Goal: Task Accomplishment & Management: Manage account settings

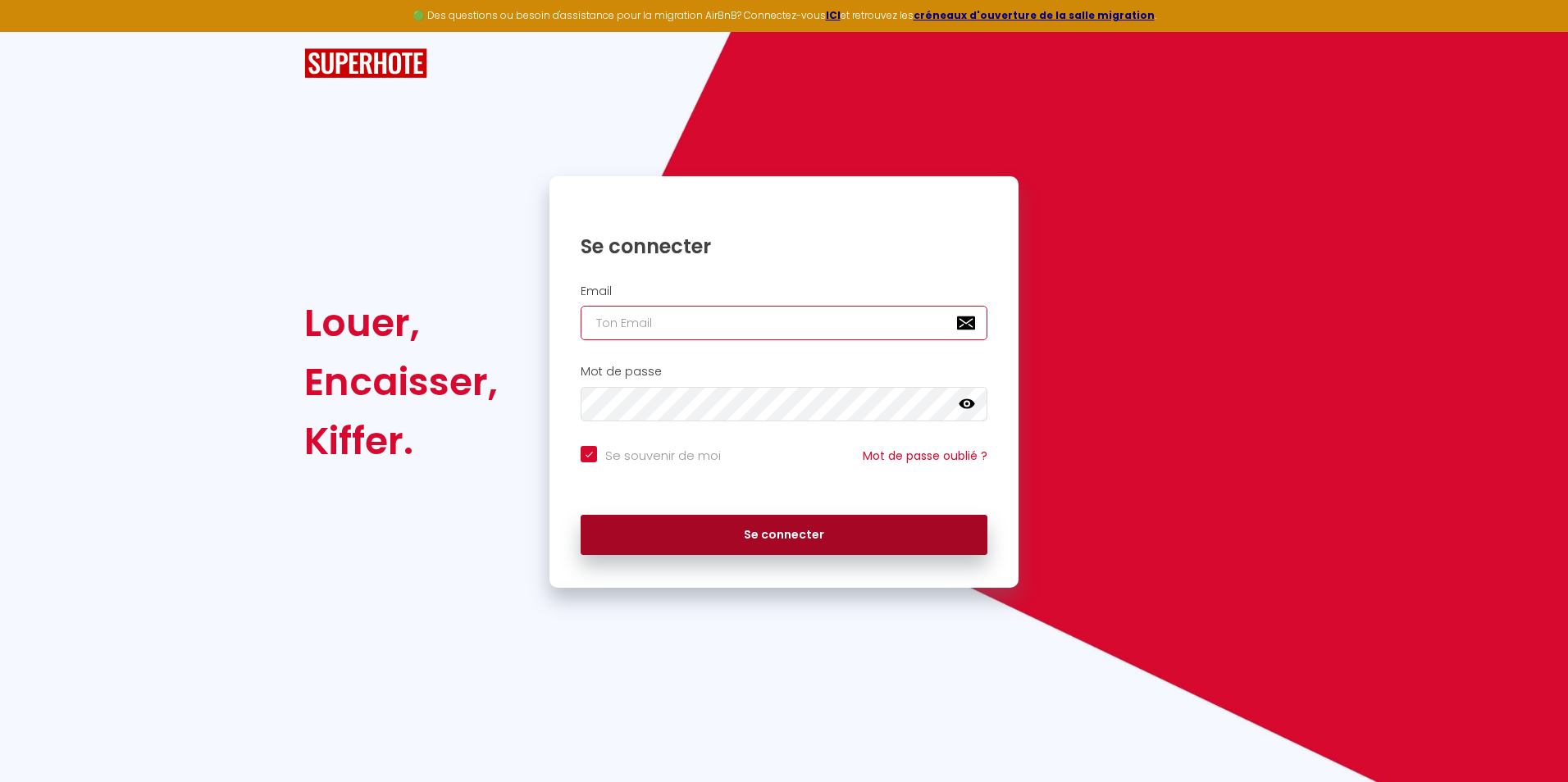
type input "[EMAIL_ADDRESS][DOMAIN_NAME]"
click at [708, 538] on button "Se connecter" at bounding box center [784, 534] width 407 height 41
checkbox input "true"
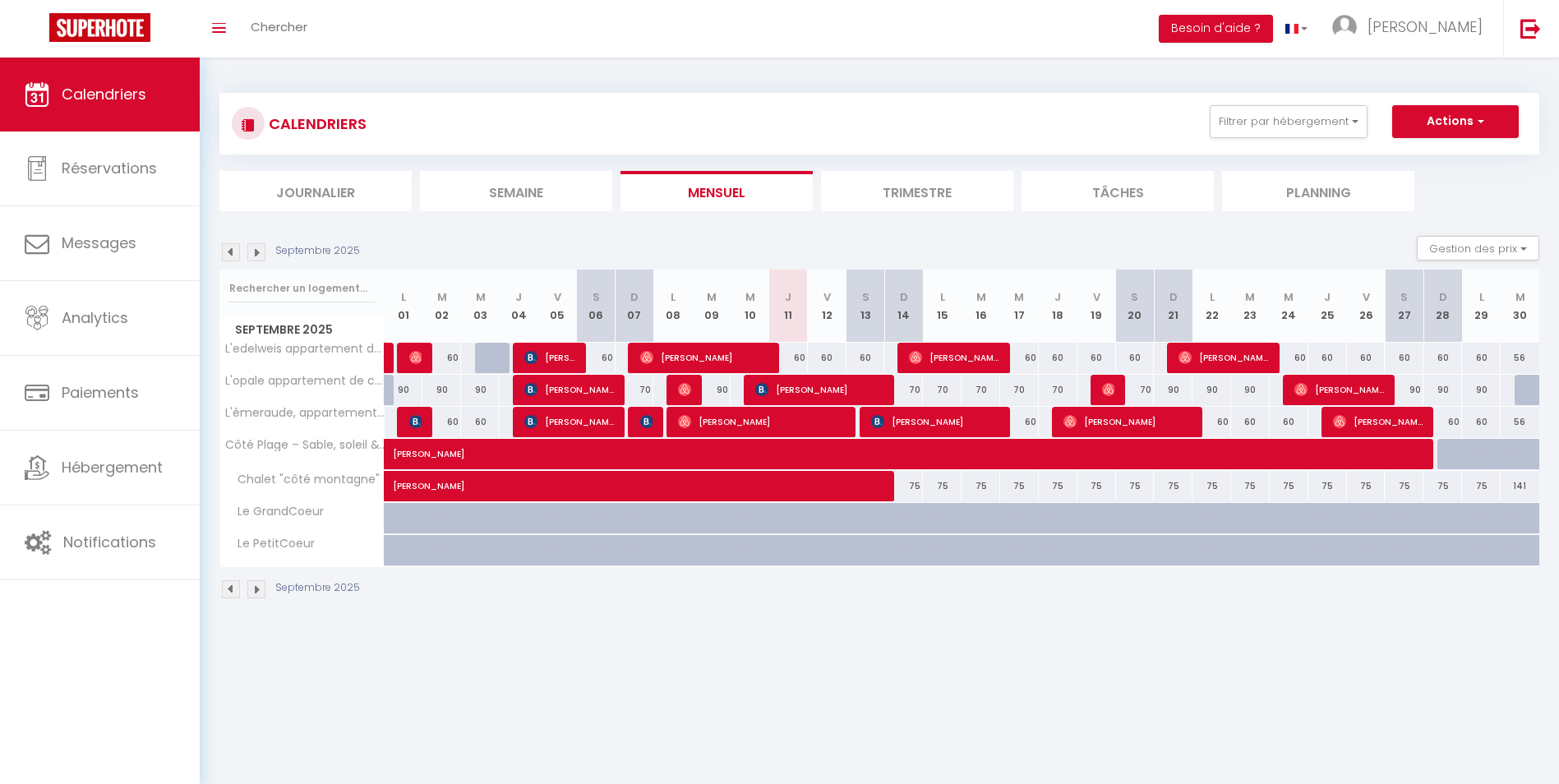
click at [254, 256] on img at bounding box center [256, 252] width 18 height 18
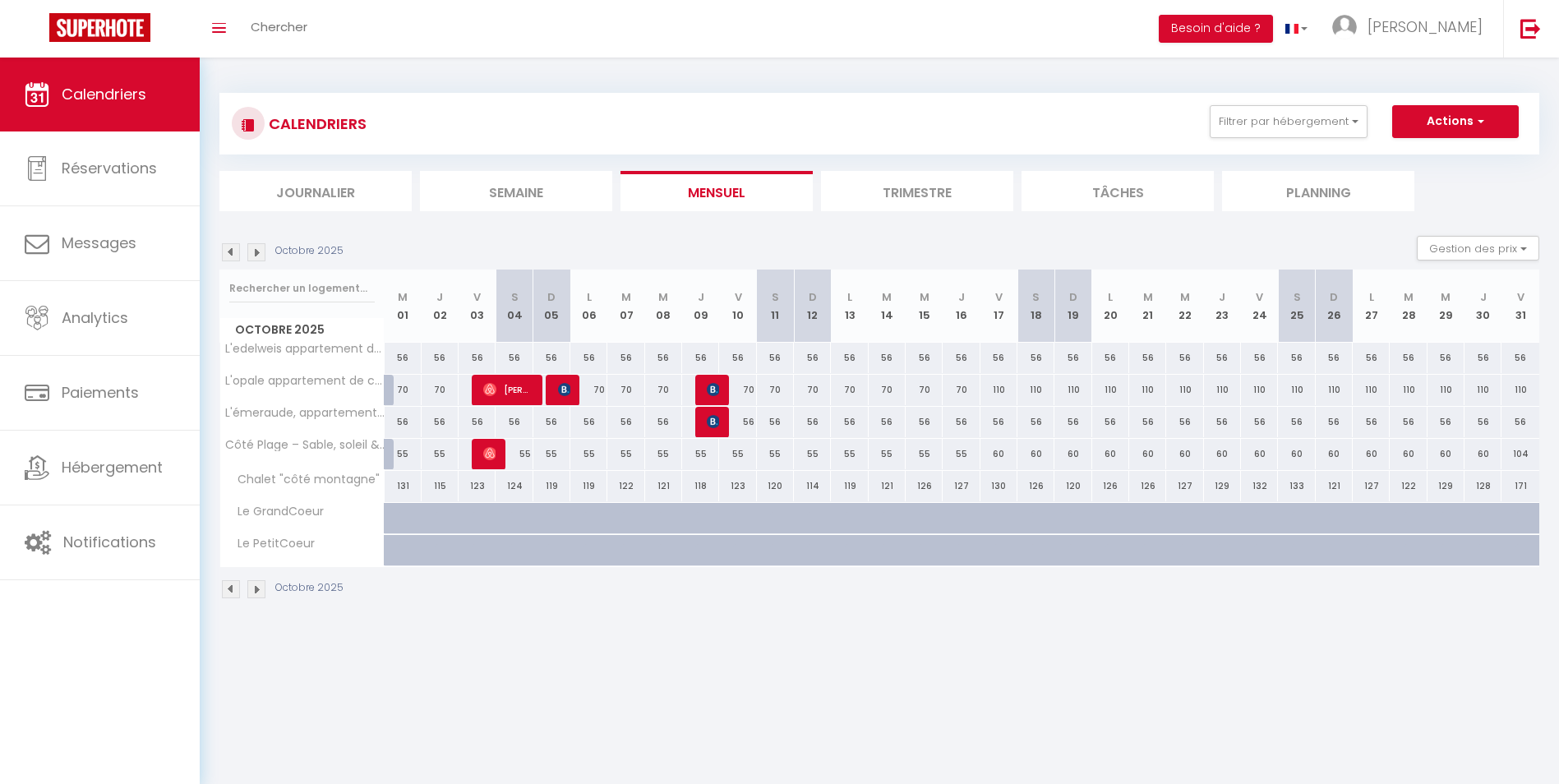
click at [254, 256] on img at bounding box center [256, 252] width 18 height 18
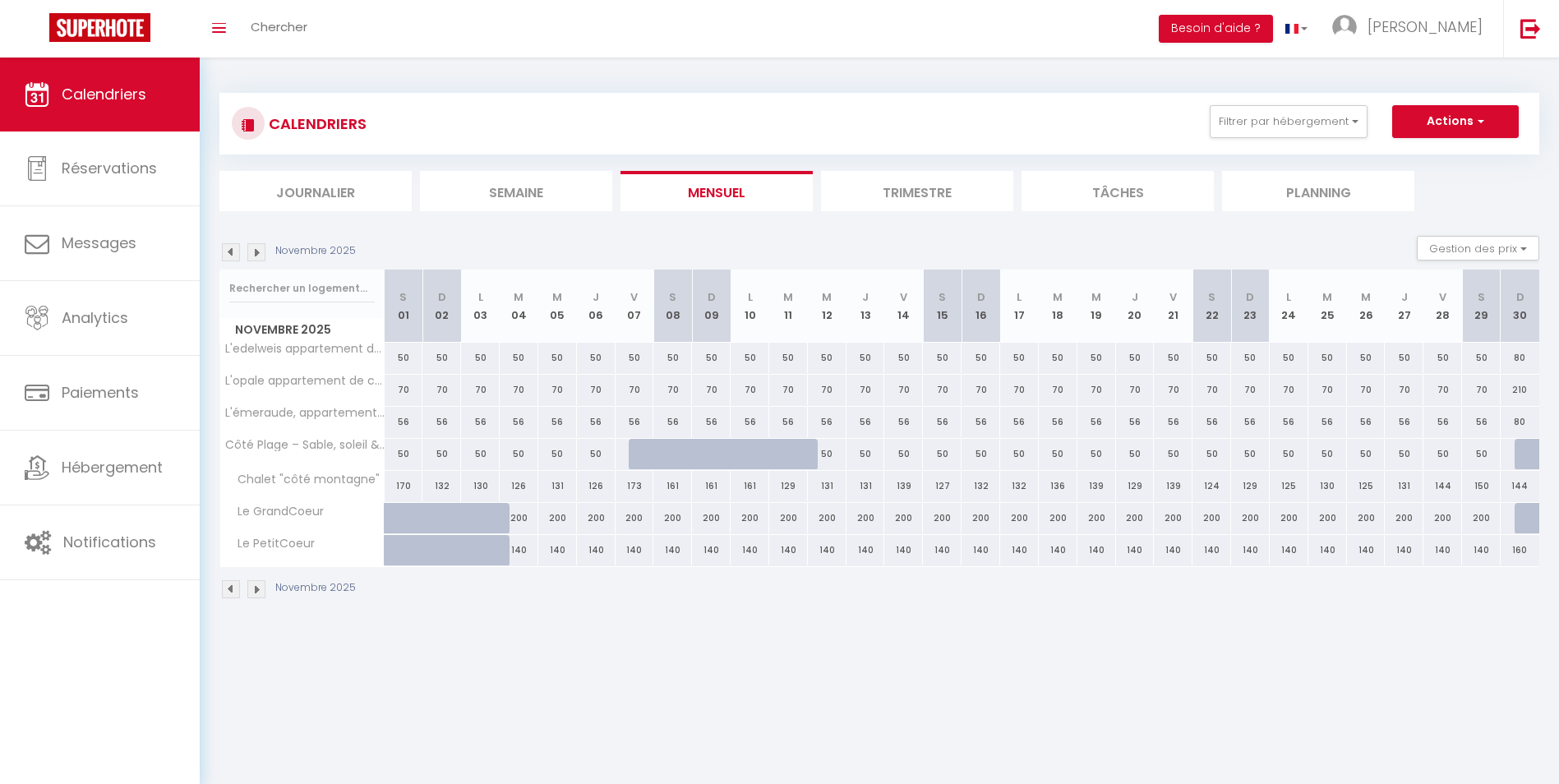
click at [254, 256] on img at bounding box center [256, 252] width 18 height 18
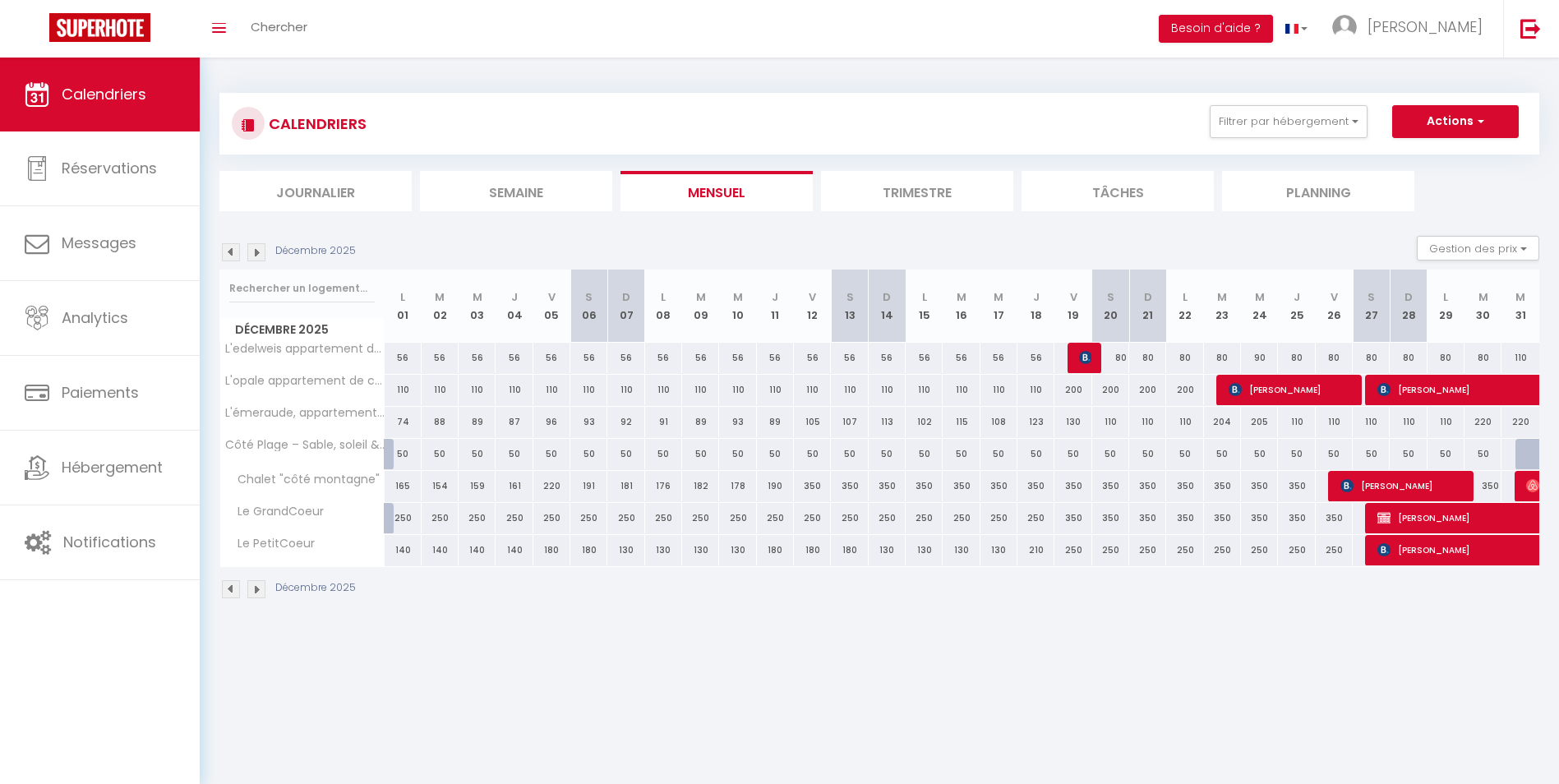
click at [254, 256] on img at bounding box center [256, 252] width 18 height 18
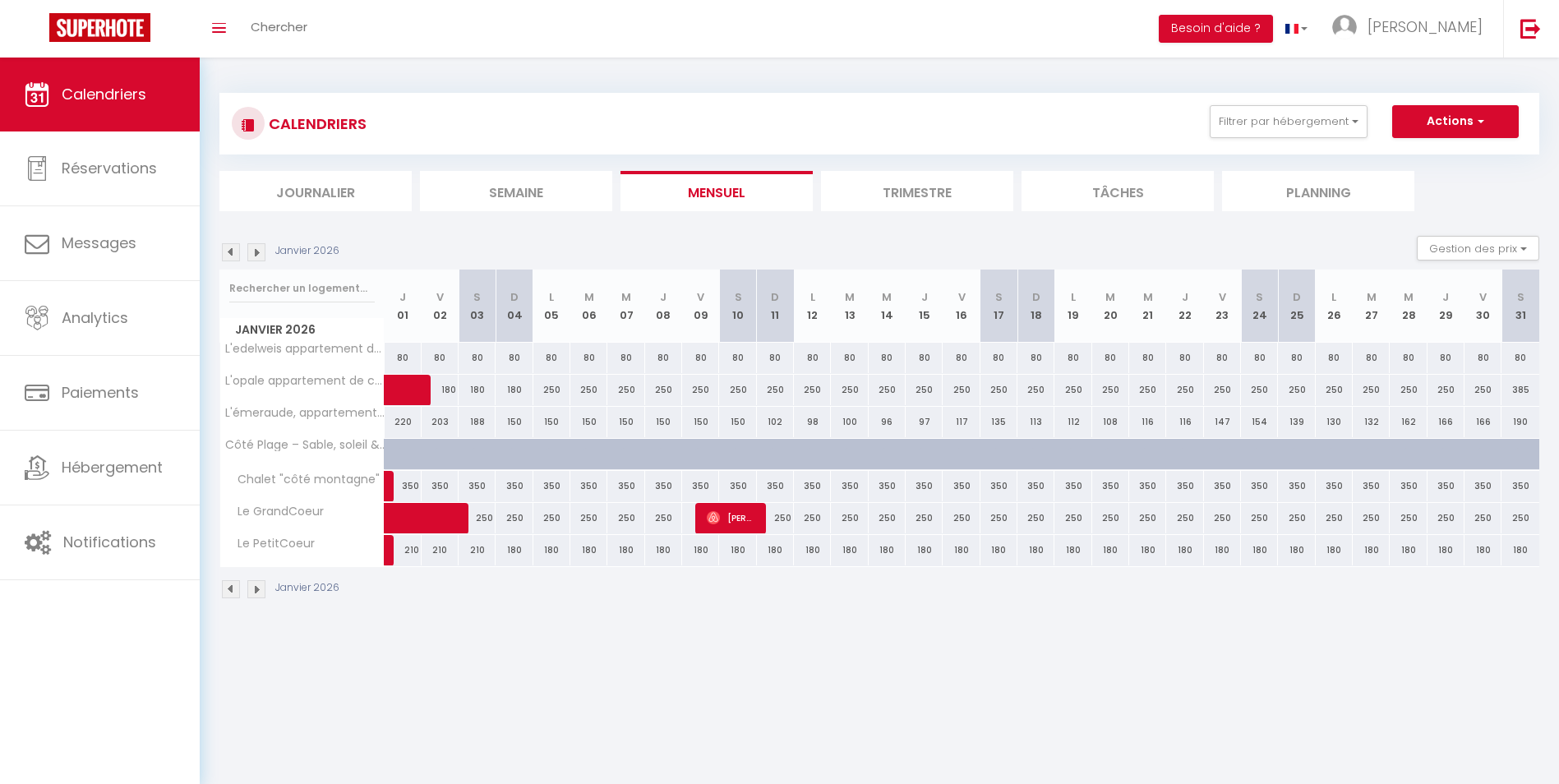
click at [235, 244] on img at bounding box center [231, 252] width 18 height 18
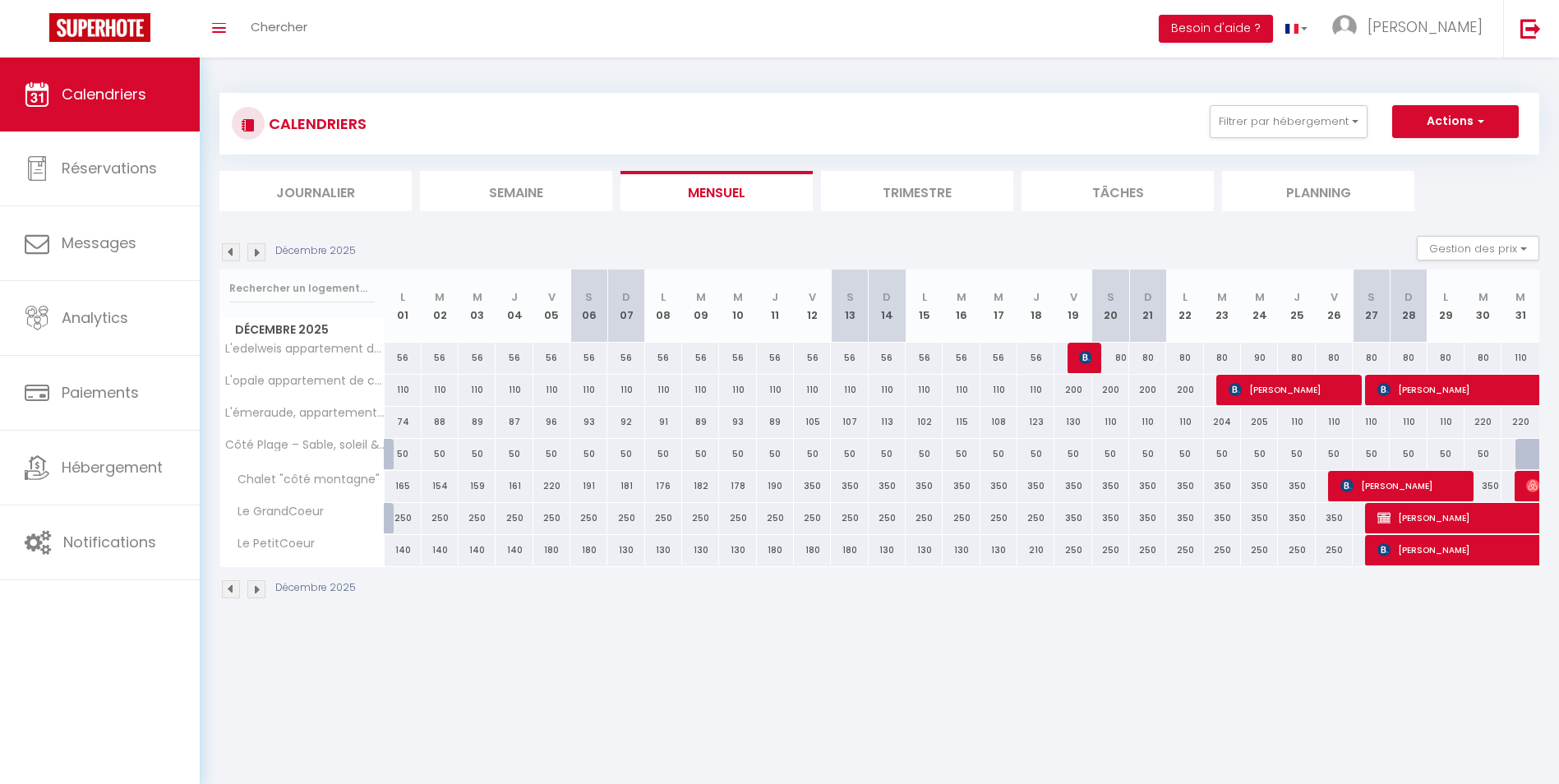
click at [230, 248] on img at bounding box center [231, 252] width 18 height 18
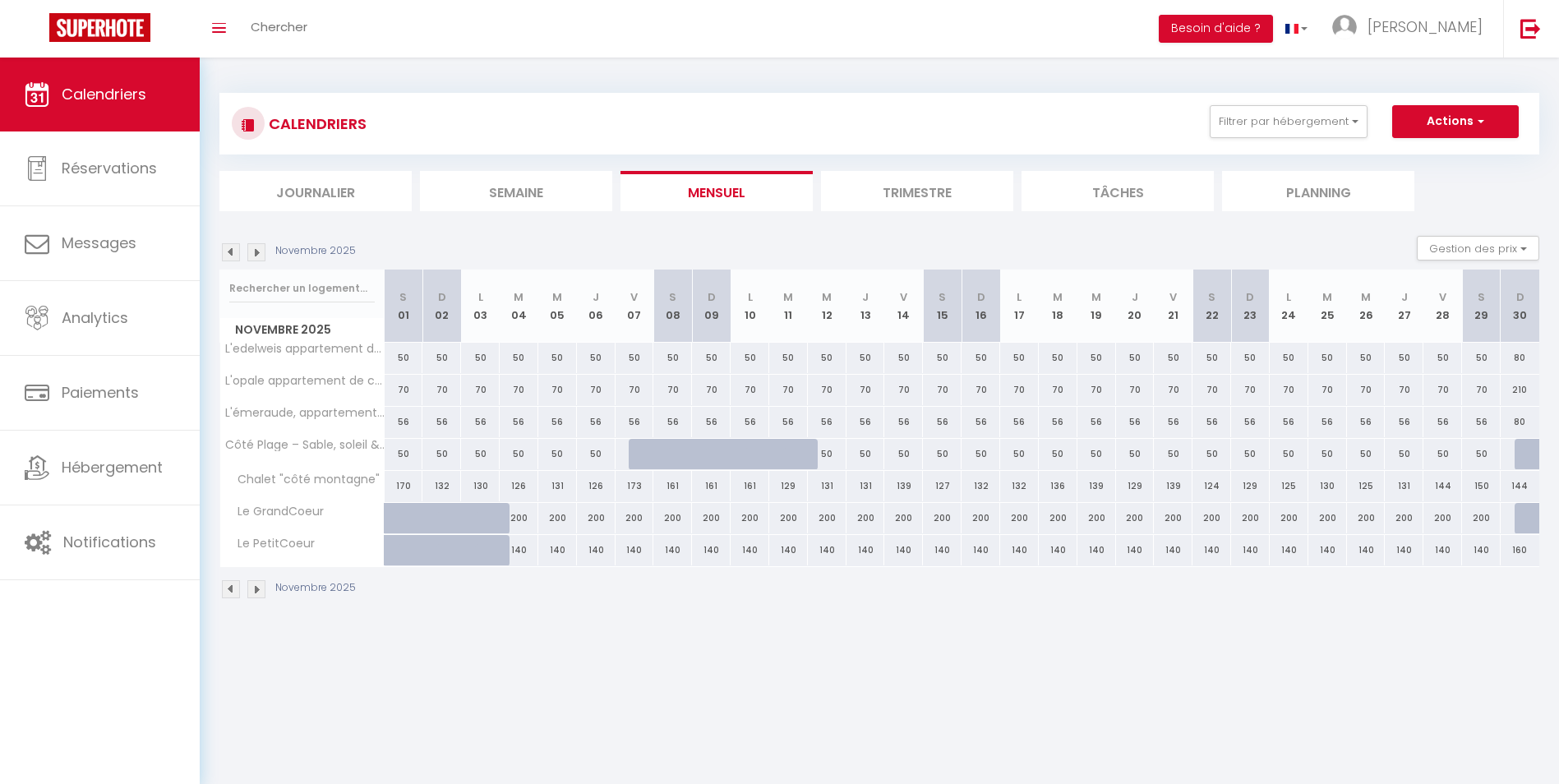
click at [230, 248] on img at bounding box center [231, 252] width 18 height 18
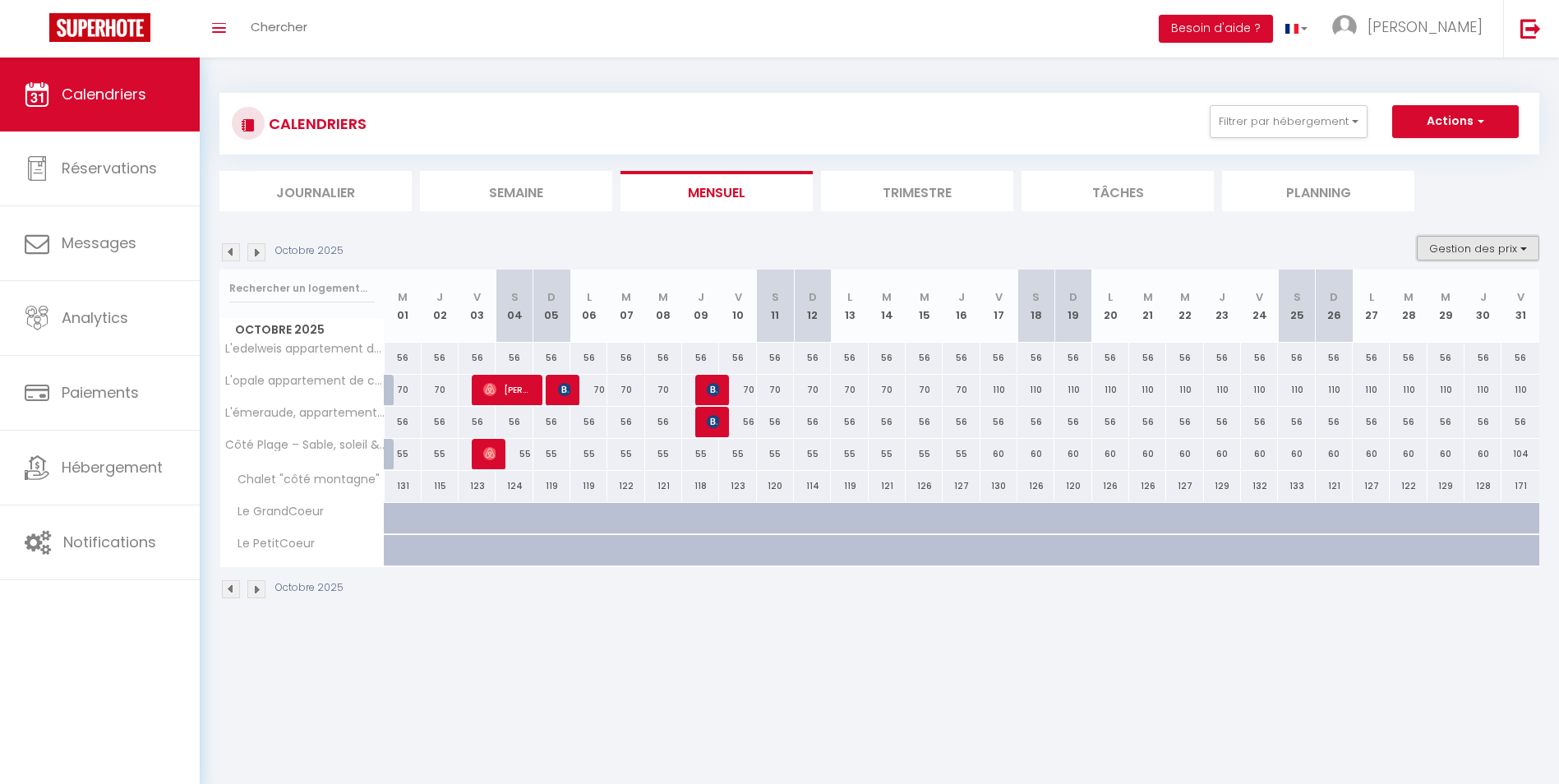
click at [1478, 253] on button "Gestion des prix" at bounding box center [1478, 248] width 123 height 24
click at [1434, 297] on input "Nb Nuits minimum" at bounding box center [1465, 299] width 148 height 17
checkbox input "true"
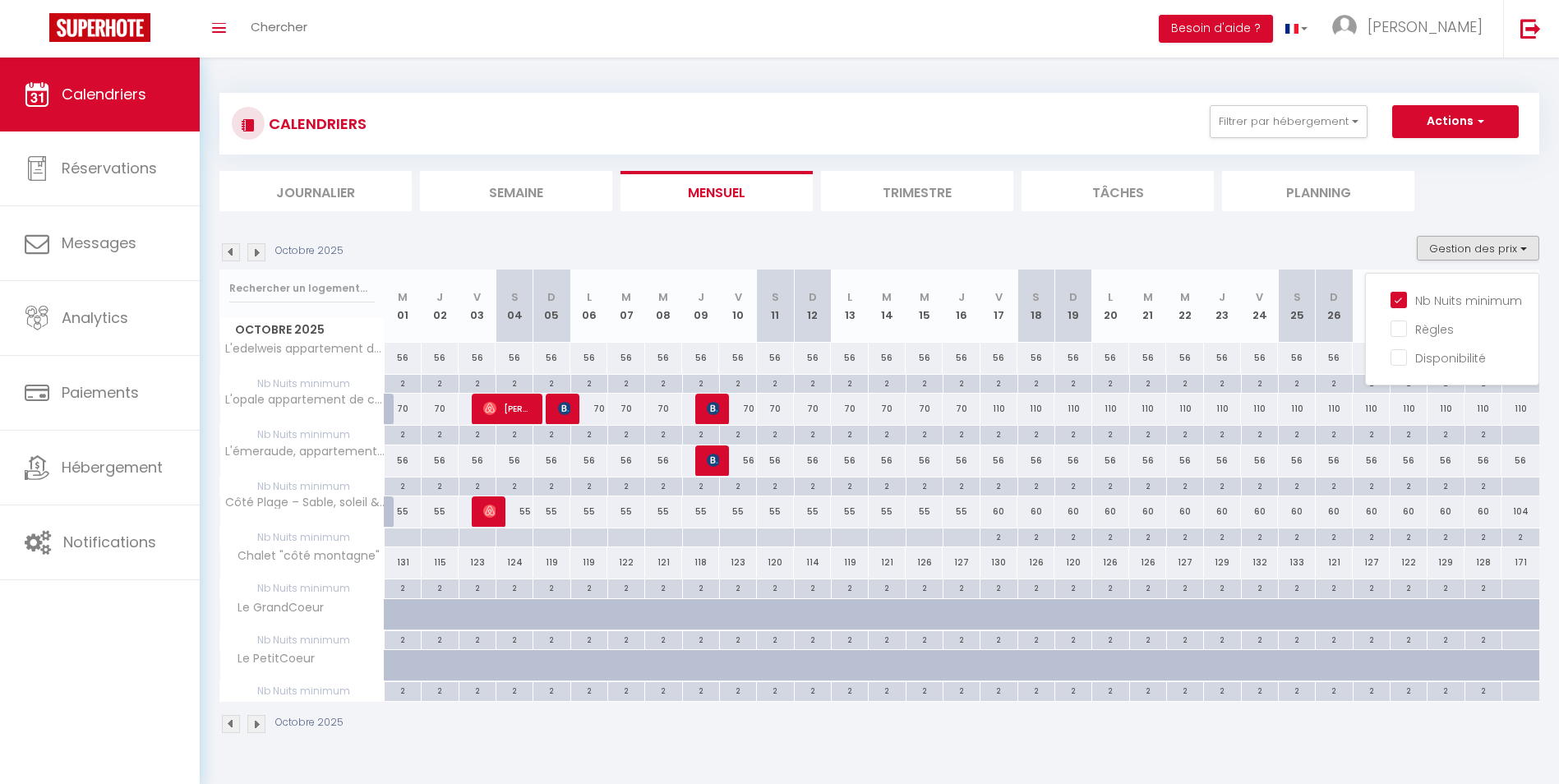
click at [1254, 236] on div "Octobre 2025 Gestion des prix Nb Nuits minimum Règles Disponibilité" at bounding box center [879, 253] width 1320 height 34
click at [254, 255] on img at bounding box center [256, 252] width 18 height 18
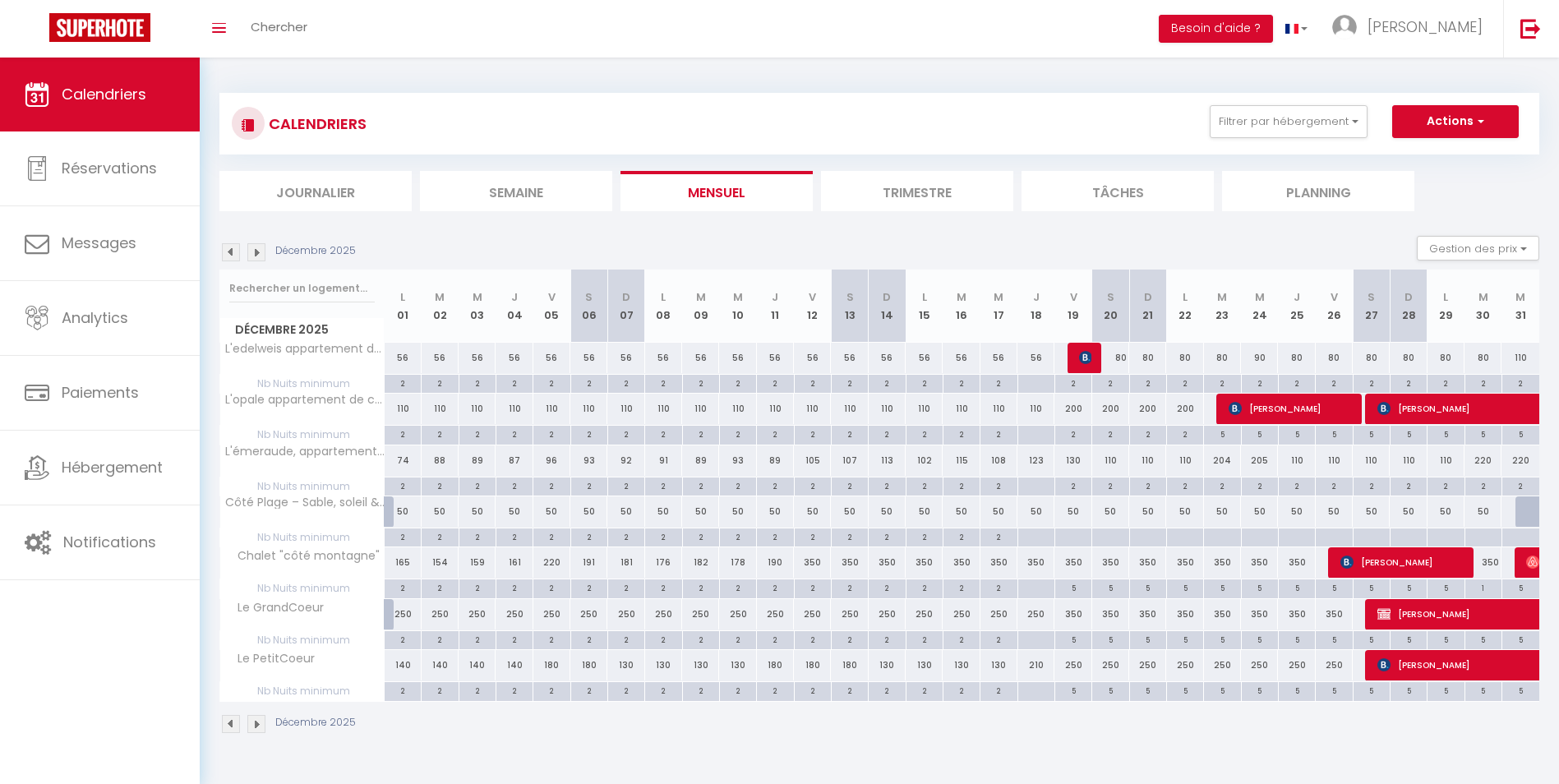
click at [254, 255] on img at bounding box center [256, 252] width 18 height 18
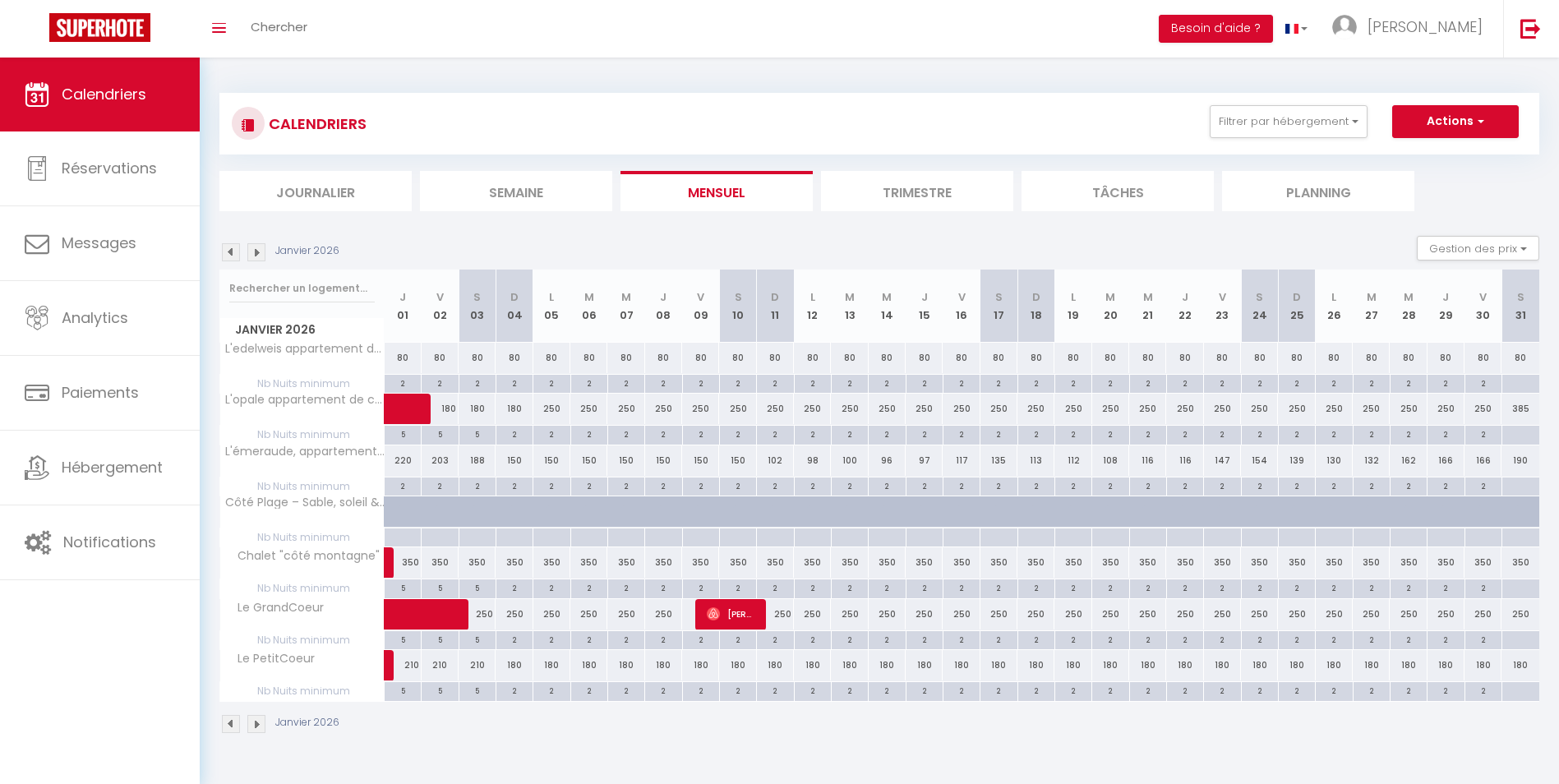
click at [254, 255] on img at bounding box center [256, 252] width 18 height 18
